Goal: Navigation & Orientation: Find specific page/section

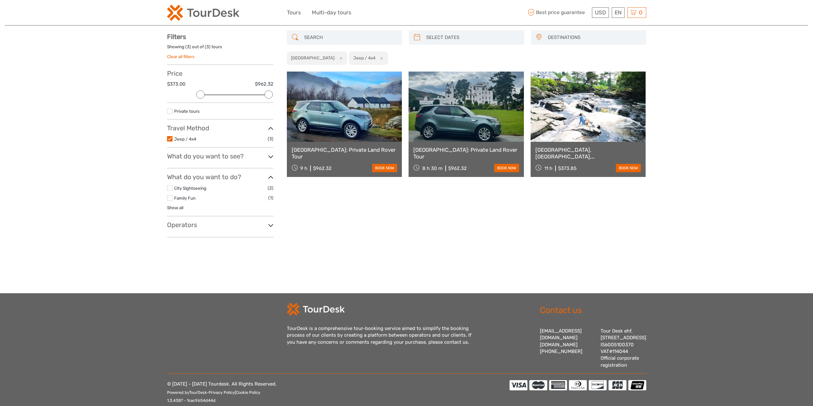
click at [171, 138] on label at bounding box center [169, 138] width 5 height 5
click at [0, 0] on input "checkbox" at bounding box center [0, 0] width 0 height 0
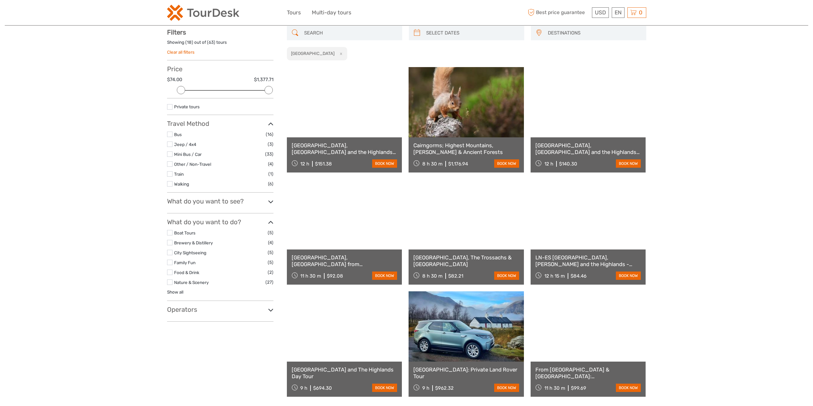
scroll to position [36, 0]
